Goal: Find specific page/section

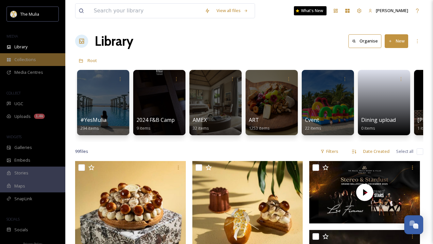
click at [25, 64] on div "Collections" at bounding box center [32, 59] width 65 height 13
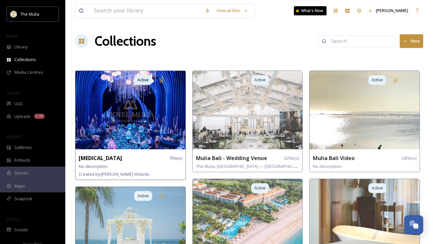
click at [106, 95] on img at bounding box center [130, 110] width 110 height 78
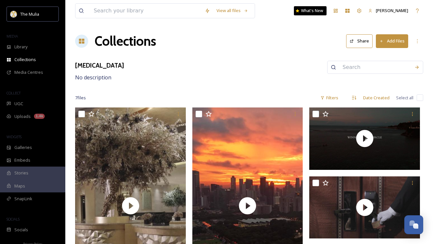
click at [221, 80] on div "HMS No description" at bounding box center [249, 71] width 348 height 21
